Goal: Information Seeking & Learning: Learn about a topic

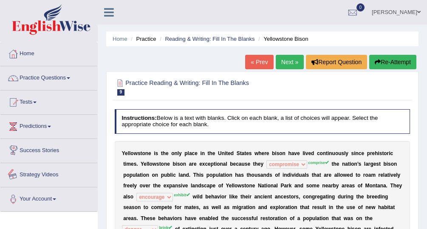
select select "compromise"
select select "encourage"
select select "danger"
select select "transported"
select select "habitant"
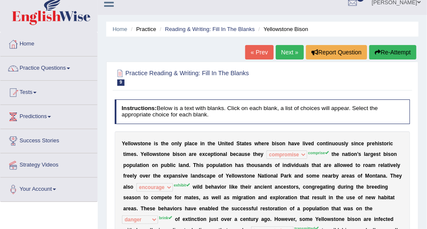
scroll to position [9, 0]
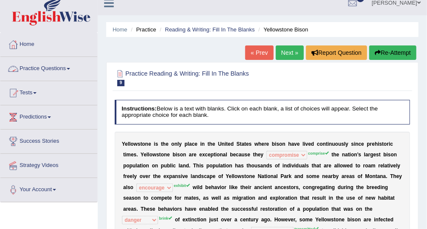
click at [61, 67] on link "Practice Questions" at bounding box center [48, 67] width 97 height 21
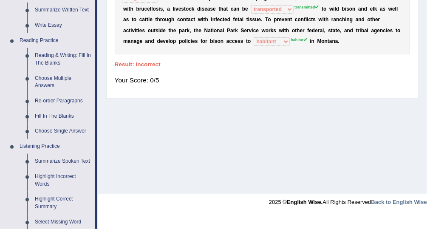
scroll to position [223, 0]
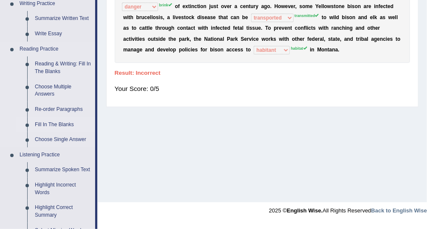
click at [56, 124] on link "Fill In The Blanks" at bounding box center [63, 124] width 64 height 15
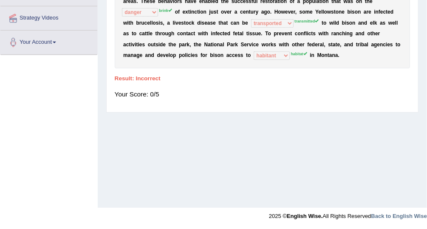
scroll to position [114, 0]
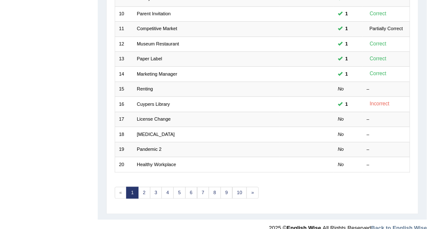
scroll to position [257, 0]
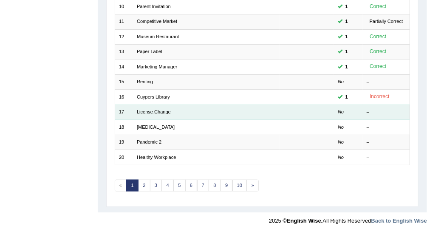
click at [150, 109] on link "License Change" at bounding box center [154, 111] width 34 height 5
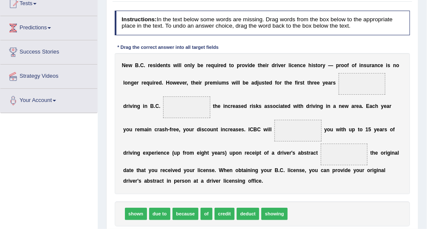
scroll to position [110, 0]
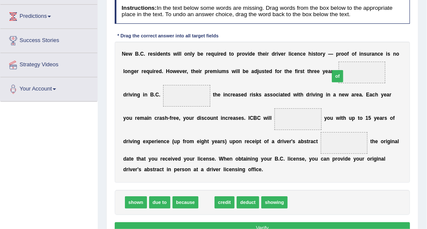
drag, startPoint x: 205, startPoint y: 204, endPoint x: 359, endPoint y: 54, distance: 214.8
click at [359, 54] on div "Instructions: In the text below some words are missing. Drag words from the box…" at bounding box center [262, 118] width 299 height 245
drag, startPoint x: 201, startPoint y: 206, endPoint x: 351, endPoint y: 51, distance: 215.4
click at [351, 51] on div "Instructions: In the text below some words are missing. Drag words from the box…" at bounding box center [262, 118] width 299 height 245
